Goal: Task Accomplishment & Management: Manage account settings

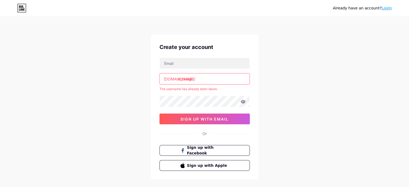
click at [390, 6] on link "Login" at bounding box center [386, 8] width 10 height 4
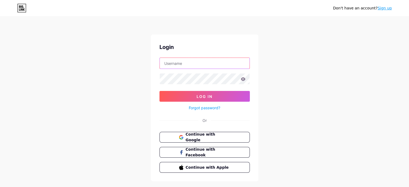
type input "[EMAIL_ADDRESS][DOMAIN_NAME]"
click at [242, 80] on icon at bounding box center [242, 79] width 5 height 4
click at [241, 78] on icon at bounding box center [242, 78] width 5 height 3
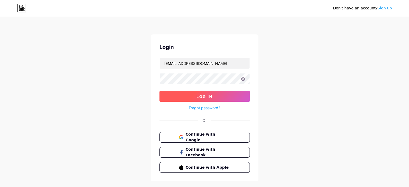
click at [214, 95] on button "Log In" at bounding box center [204, 96] width 90 height 11
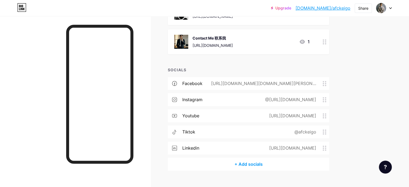
scroll to position [376, 0]
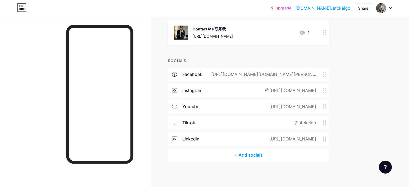
click at [322, 89] on div "@[URL][DOMAIN_NAME]" at bounding box center [289, 90] width 66 height 6
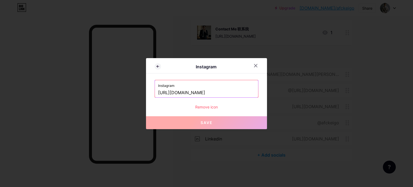
click at [245, 90] on input "[URL][DOMAIN_NAME]" at bounding box center [206, 92] width 97 height 9
drag, startPoint x: 238, startPoint y: 90, endPoint x: 132, endPoint y: 94, distance: 105.9
click at [132, 94] on div "Instagram Instagram [URL][DOMAIN_NAME] Remove icon Save" at bounding box center [206, 93] width 413 height 187
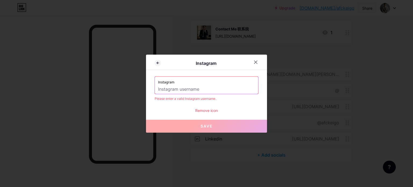
click at [174, 85] on input "text" at bounding box center [206, 89] width 97 height 9
click at [174, 84] on label "Instagram" at bounding box center [206, 81] width 97 height 8
click at [168, 88] on input "text" at bounding box center [206, 89] width 97 height 9
paste input "[URL][DOMAIN_NAME]"
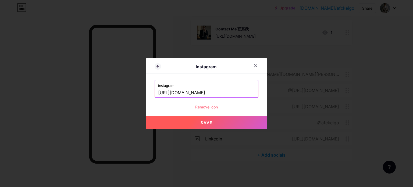
click at [194, 121] on button "Save" at bounding box center [206, 122] width 121 height 13
type input "[URL][DOMAIN_NAME][DOMAIN_NAME]"
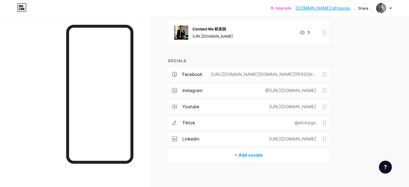
click at [261, 88] on div "@[URL][DOMAIN_NAME]" at bounding box center [289, 90] width 66 height 6
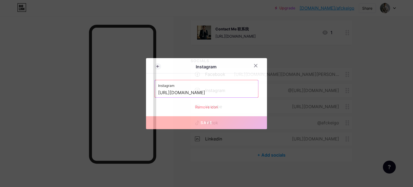
click at [201, 92] on input "[URL][DOMAIN_NAME]" at bounding box center [206, 92] width 97 height 9
click at [211, 105] on div "Remove icon" at bounding box center [207, 107] width 104 height 6
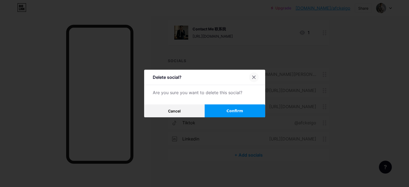
click at [255, 77] on icon at bounding box center [254, 77] width 4 height 4
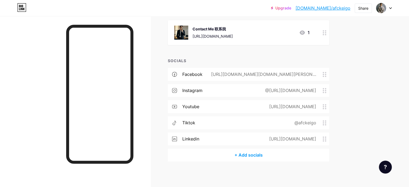
click at [324, 88] on circle at bounding box center [322, 88] width 1 height 1
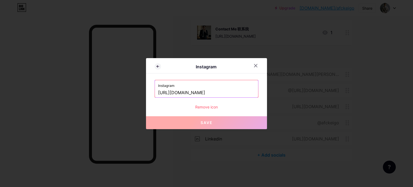
click at [239, 87] on label "Instagram" at bounding box center [206, 84] width 97 height 8
click at [232, 90] on input "[URL][DOMAIN_NAME]" at bounding box center [206, 92] width 97 height 9
drag, startPoint x: 232, startPoint y: 90, endPoint x: 34, endPoint y: 103, distance: 198.7
click at [34, 103] on div "Instagram Instagram [URL][DOMAIN_NAME] Remove icon Save" at bounding box center [206, 93] width 413 height 187
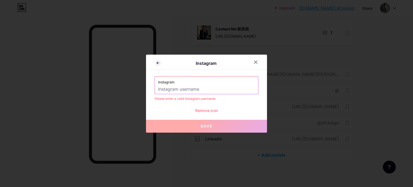
click at [179, 99] on div "Please enter a valid Instagram username." at bounding box center [207, 98] width 104 height 5
click at [160, 88] on input "text" at bounding box center [206, 89] width 97 height 9
paste input "[URL][DOMAIN_NAME]"
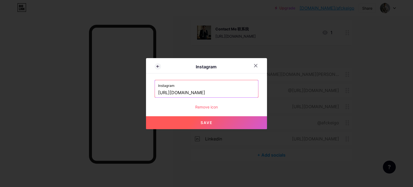
click at [189, 122] on button "Save" at bounding box center [206, 122] width 121 height 13
type input "[URL][DOMAIN_NAME][DOMAIN_NAME]"
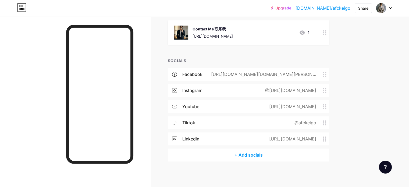
click at [322, 121] on div "@afckeigo" at bounding box center [304, 122] width 37 height 6
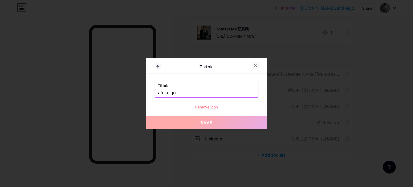
click at [253, 66] on icon at bounding box center [255, 65] width 4 height 4
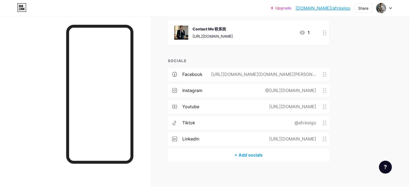
click at [315, 93] on div "@[URL][DOMAIN_NAME]" at bounding box center [289, 90] width 66 height 6
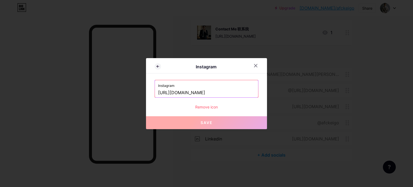
drag, startPoint x: 213, startPoint y: 93, endPoint x: 8, endPoint y: 107, distance: 205.5
click at [8, 107] on div "Instagram Instagram [URL][DOMAIN_NAME] Remove icon Save" at bounding box center [206, 93] width 413 height 187
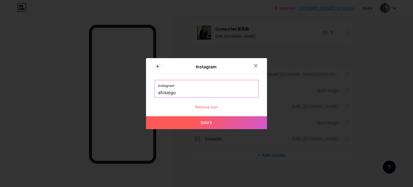
click at [163, 123] on button "Save" at bounding box center [206, 122] width 121 height 13
type input "[URL][DOMAIN_NAME]"
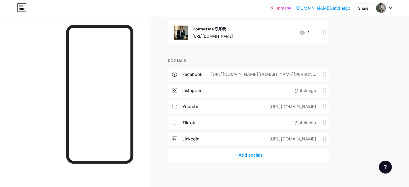
click at [326, 121] on icon at bounding box center [324, 122] width 4 height 5
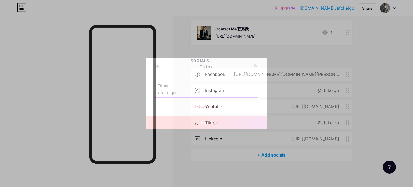
click at [209, 95] on input "afckeigo" at bounding box center [206, 92] width 97 height 9
click at [156, 92] on div "Tiktok afckeigo" at bounding box center [206, 88] width 103 height 17
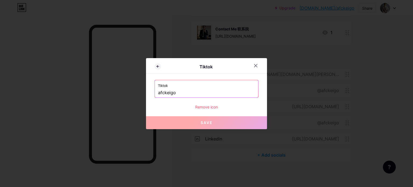
click at [158, 91] on input "afckeigo" at bounding box center [206, 92] width 97 height 9
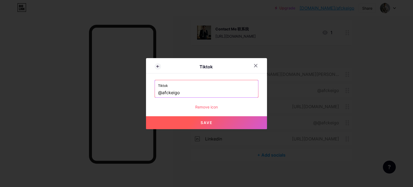
click at [189, 118] on button "Save" at bounding box center [206, 122] width 121 height 13
type input "[URL][DOMAIN_NAME]"
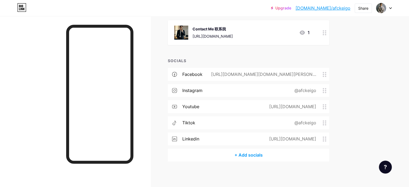
scroll to position [377, 0]
click at [326, 91] on icon at bounding box center [324, 89] width 4 height 5
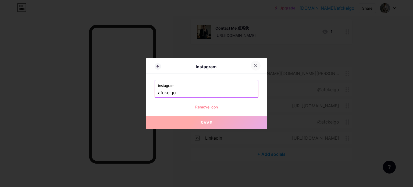
click at [255, 66] on icon at bounding box center [255, 65] width 4 height 4
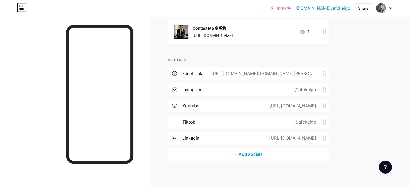
click at [322, 87] on div "@afckeigo" at bounding box center [304, 89] width 37 height 6
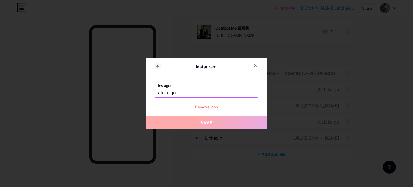
click at [187, 93] on input "afckeigo" at bounding box center [206, 92] width 97 height 9
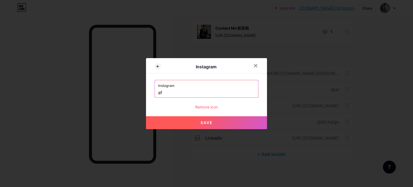
type input "a"
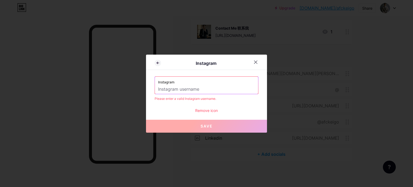
paste input "[URL][DOMAIN_NAME]"
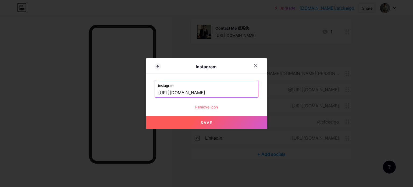
click at [207, 124] on span "Save" at bounding box center [206, 122] width 12 height 5
type input "[URL][DOMAIN_NAME][DOMAIN_NAME]"
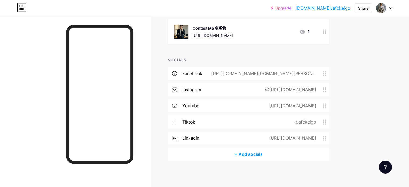
click at [326, 88] on icon at bounding box center [324, 89] width 4 height 5
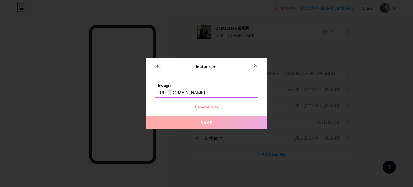
click at [158, 92] on input "[URL][DOMAIN_NAME]" at bounding box center [206, 92] width 97 height 9
click at [179, 94] on input "[URL][DOMAIN_NAME]" at bounding box center [206, 92] width 97 height 9
click at [182, 92] on input "[URL][DOMAIN_NAME]" at bounding box center [206, 92] width 97 height 9
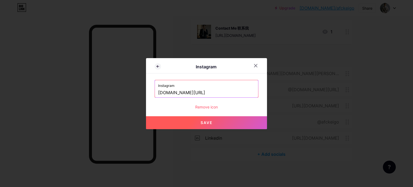
click at [195, 120] on button "Save" at bounding box center [206, 122] width 121 height 13
type input "[URL][DOMAIN_NAME][DOMAIN_NAME]"
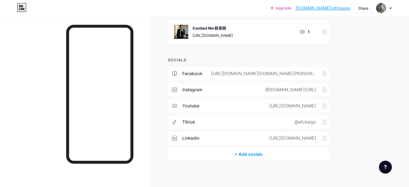
click at [322, 87] on div "@[DOMAIN_NAME][URL]" at bounding box center [289, 89] width 66 height 6
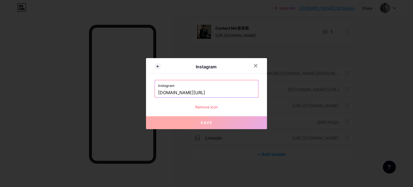
click at [196, 88] on input "[DOMAIN_NAME][URL]" at bounding box center [206, 92] width 97 height 9
drag, startPoint x: 185, startPoint y: 92, endPoint x: 79, endPoint y: 93, distance: 106.4
click at [79, 93] on div "Instagram Instagram [DOMAIN_NAME][URL] Remove icon Save" at bounding box center [206, 93] width 413 height 187
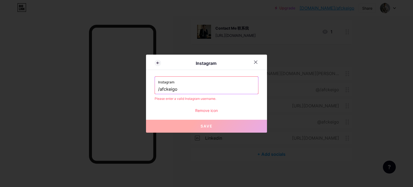
click at [180, 92] on input "/afckeigo" at bounding box center [206, 89] width 97 height 9
click at [163, 88] on input "/afckeigo" at bounding box center [206, 89] width 97 height 9
click at [158, 88] on input "/afckeigo" at bounding box center [206, 89] width 97 height 9
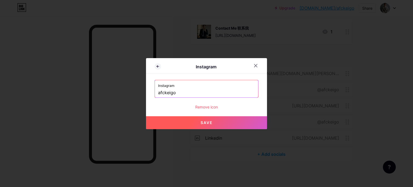
click at [230, 125] on button "Save" at bounding box center [206, 122] width 121 height 13
type input "[URL][DOMAIN_NAME]"
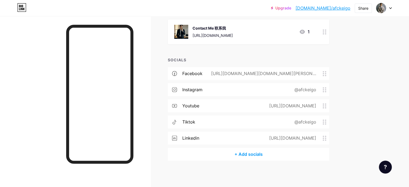
click at [322, 75] on div "[URL][DOMAIN_NAME][DOMAIN_NAME][PERSON_NAME]" at bounding box center [262, 73] width 120 height 6
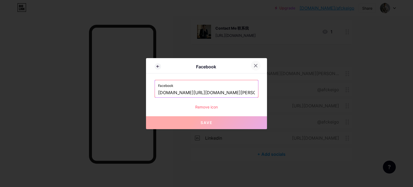
click at [253, 67] on icon at bounding box center [255, 65] width 4 height 4
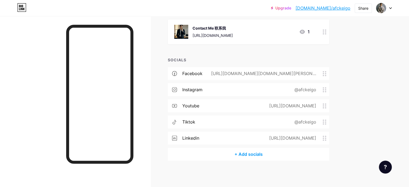
click at [326, 121] on icon at bounding box center [324, 121] width 4 height 5
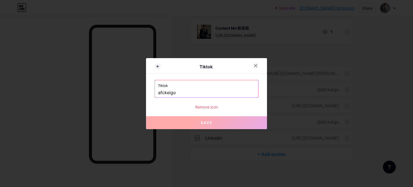
click at [156, 92] on div "Tiktok afckeigo" at bounding box center [206, 88] width 103 height 17
click at [158, 92] on input "afckeigo" at bounding box center [206, 92] width 97 height 9
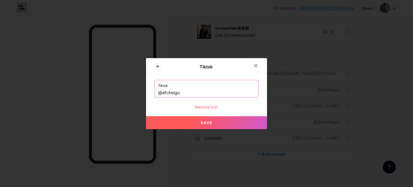
click at [187, 124] on button "Save" at bounding box center [206, 122] width 121 height 13
type input "[URL][DOMAIN_NAME]"
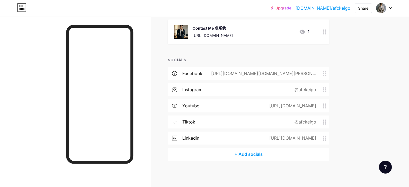
click at [329, 92] on div "instagram @afckeigo" at bounding box center [248, 89] width 161 height 13
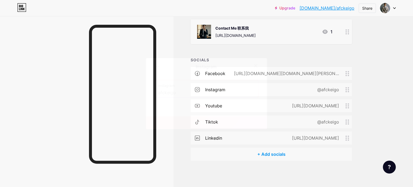
click at [170, 94] on input "afckeigo" at bounding box center [206, 92] width 97 height 9
click at [178, 91] on input "afckeigo" at bounding box center [206, 92] width 97 height 9
drag, startPoint x: 183, startPoint y: 91, endPoint x: 156, endPoint y: 93, distance: 26.4
click at [158, 93] on input "afckeigo" at bounding box center [206, 92] width 97 height 9
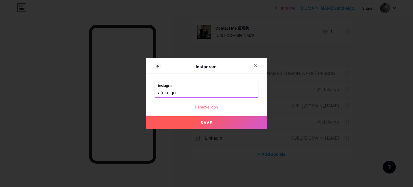
click at [217, 125] on button "Save" at bounding box center [206, 122] width 121 height 13
type input "[URL][DOMAIN_NAME]"
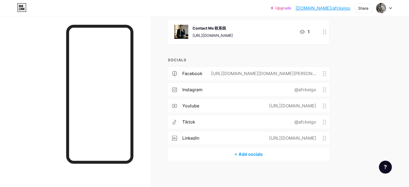
click at [322, 88] on div "@afckeigo" at bounding box center [304, 89] width 37 height 6
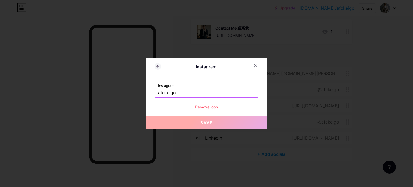
click at [155, 91] on div "Instagram afckeigo" at bounding box center [206, 88] width 103 height 17
click at [158, 92] on input "afckeigo" at bounding box center [206, 92] width 97 height 9
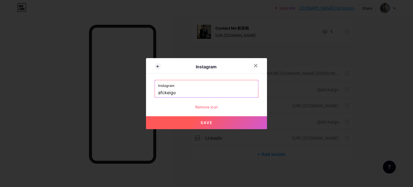
click at [211, 125] on button "Save" at bounding box center [206, 122] width 121 height 13
type input "[URL][DOMAIN_NAME]"
